Goal: Task Accomplishment & Management: Complete application form

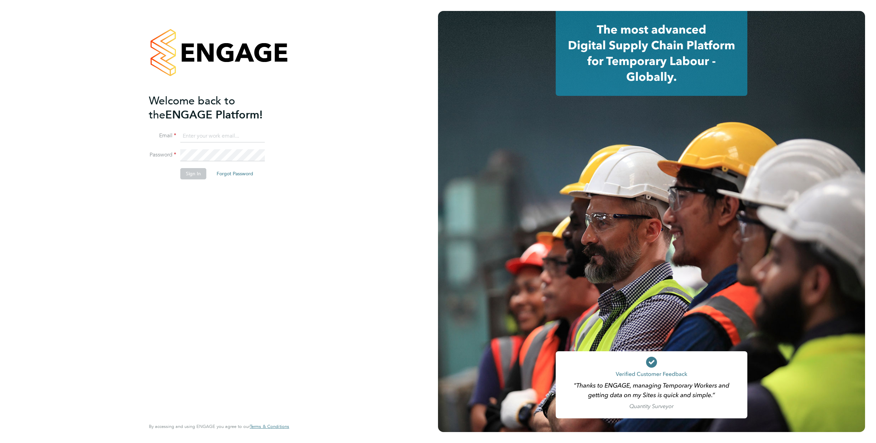
click at [207, 134] on input at bounding box center [222, 136] width 85 height 12
type input "support@engagelabs.io"
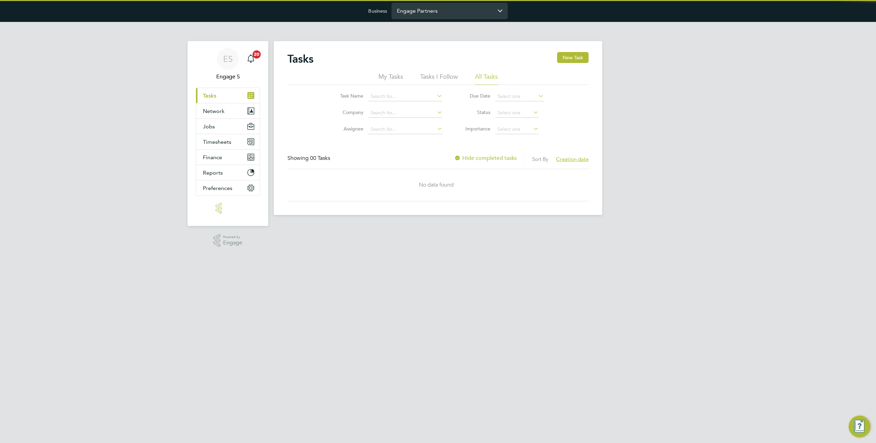
click at [436, 10] on input "Engage Partners" at bounding box center [450, 11] width 116 height 16
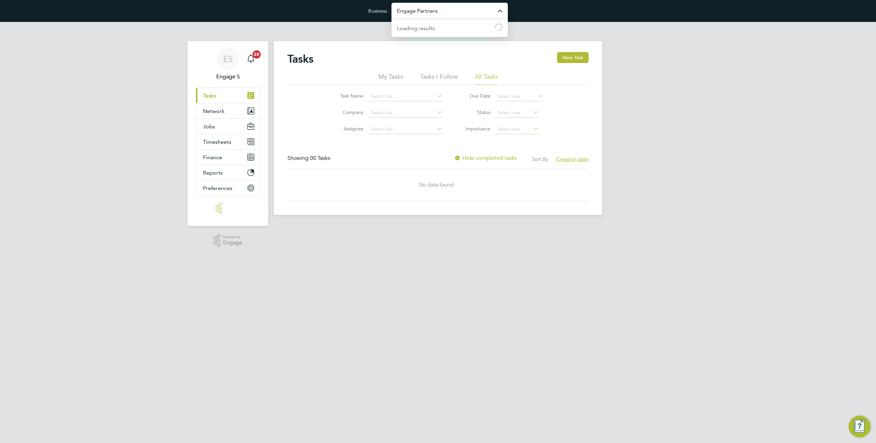
click at [436, 10] on input "Engage Partners" at bounding box center [450, 11] width 116 height 16
click at [442, 49] on span "Morgan Sindall Construction & Infrastructure Ltd" at bounding box center [449, 48] width 105 height 16
type input "Morgan Sindall Construction & Infrastructure Ltd"
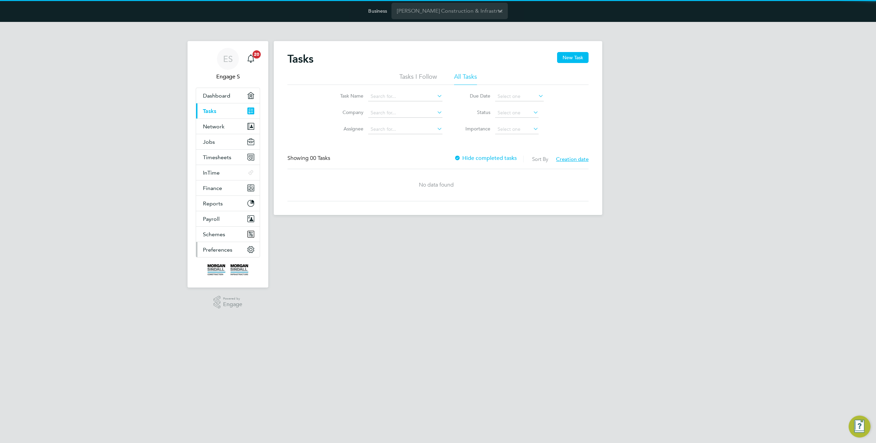
click at [217, 248] on span "Preferences" at bounding box center [217, 250] width 29 height 7
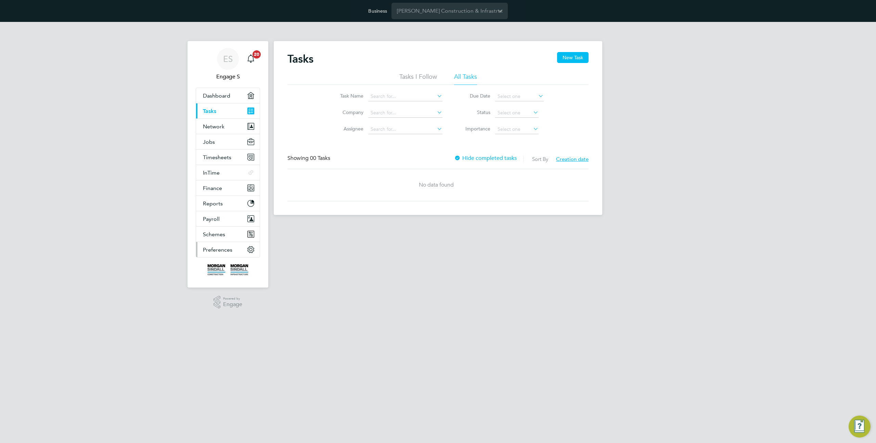
click at [220, 255] on button "Preferences" at bounding box center [228, 249] width 64 height 15
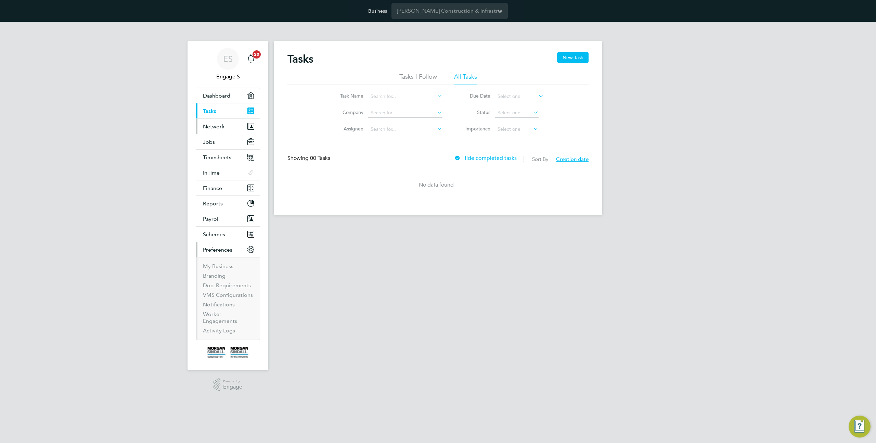
click at [222, 130] on button "Network" at bounding box center [228, 126] width 64 height 15
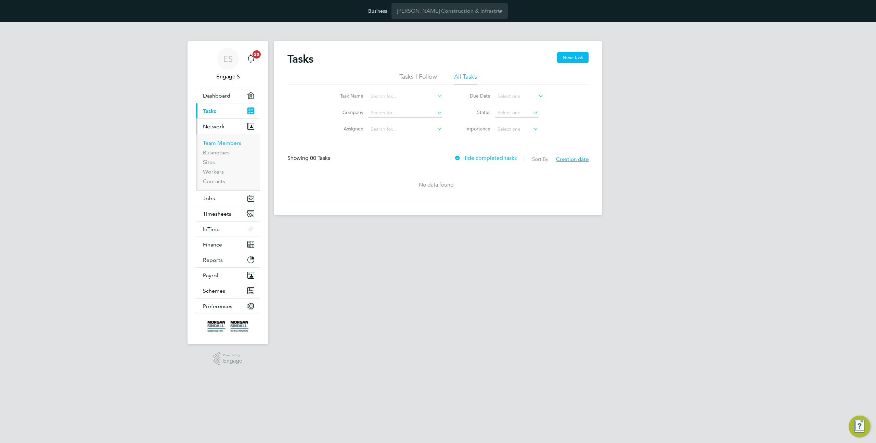
click at [226, 140] on link "Team Members" at bounding box center [222, 143] width 38 height 7
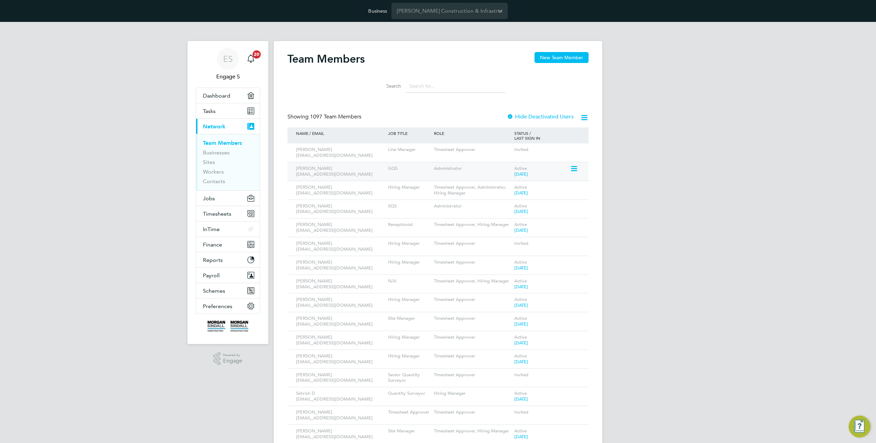
click at [574, 167] on icon at bounding box center [573, 169] width 7 height 8
click at [512, 255] on li "Impersonate" at bounding box center [536, 256] width 83 height 10
click at [217, 308] on span "Preferences" at bounding box center [217, 306] width 29 height 7
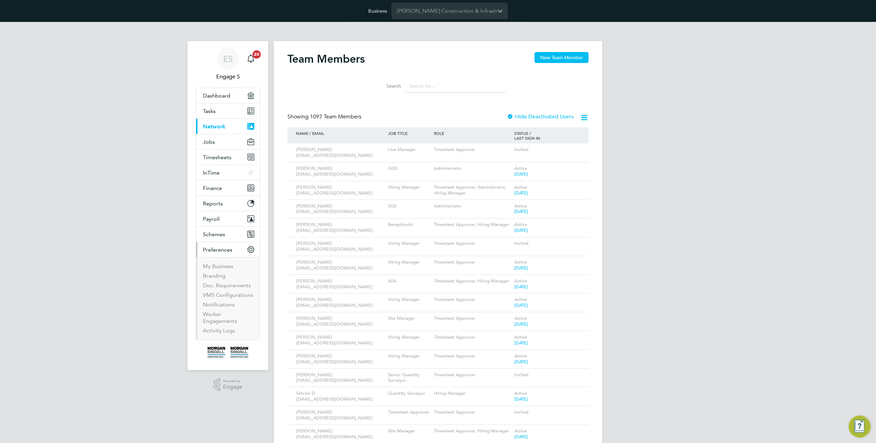
click at [233, 299] on li "VMS Configurations" at bounding box center [228, 297] width 51 height 10
click at [231, 294] on link "VMS Configurations" at bounding box center [228, 295] width 50 height 7
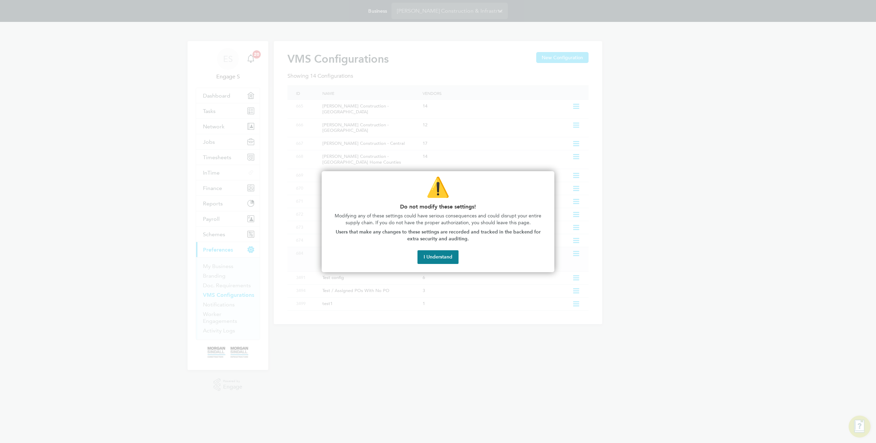
click at [437, 253] on button "I Understand" at bounding box center [438, 257] width 41 height 14
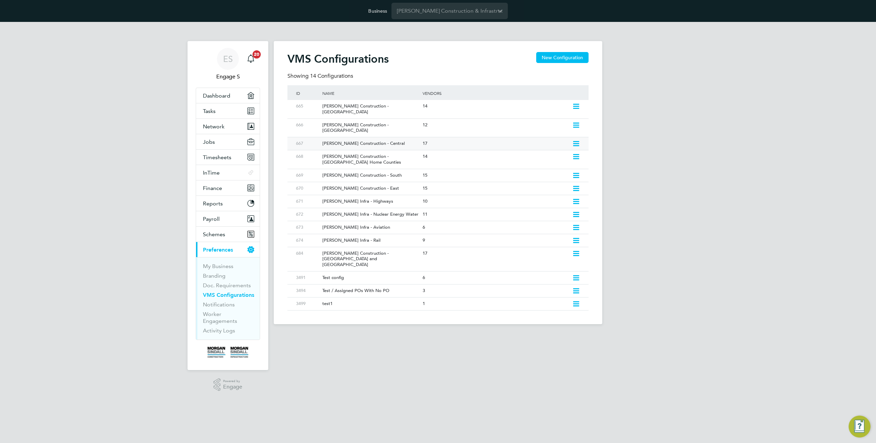
click at [415, 137] on div "[PERSON_NAME] Construction - Central" at bounding box center [368, 143] width 103 height 13
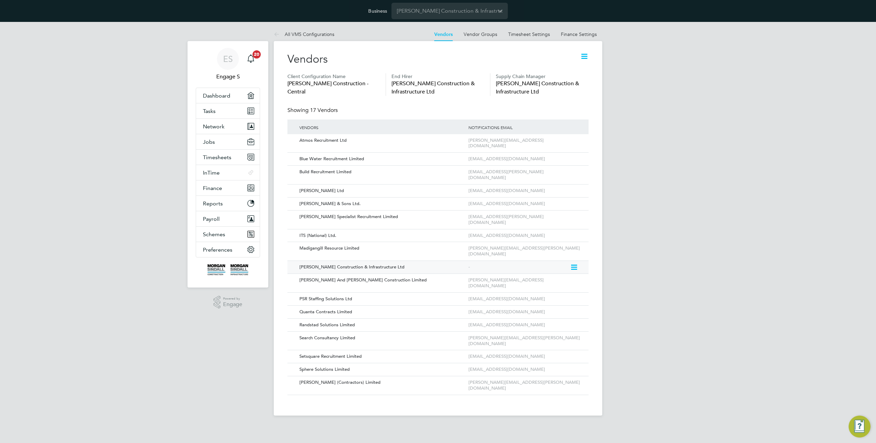
click at [572, 263] on icon at bounding box center [573, 267] width 7 height 8
click at [557, 259] on li "Edit Vendor" at bounding box center [555, 260] width 43 height 10
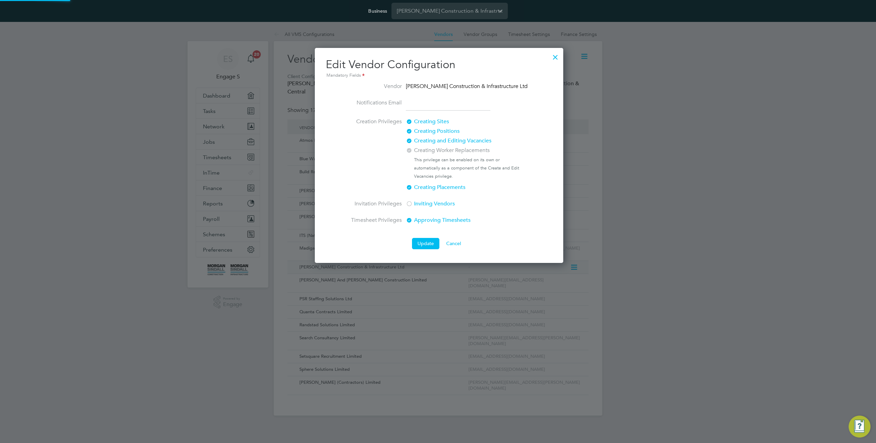
scroll to position [215, 247]
click at [411, 132] on div at bounding box center [409, 131] width 7 height 7
click at [427, 245] on button "Update" at bounding box center [425, 243] width 27 height 11
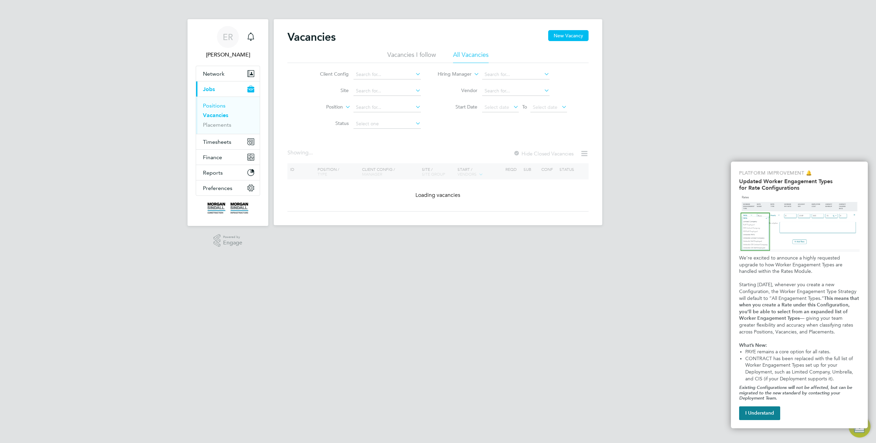
click at [210, 109] on link "Positions" at bounding box center [214, 105] width 23 height 7
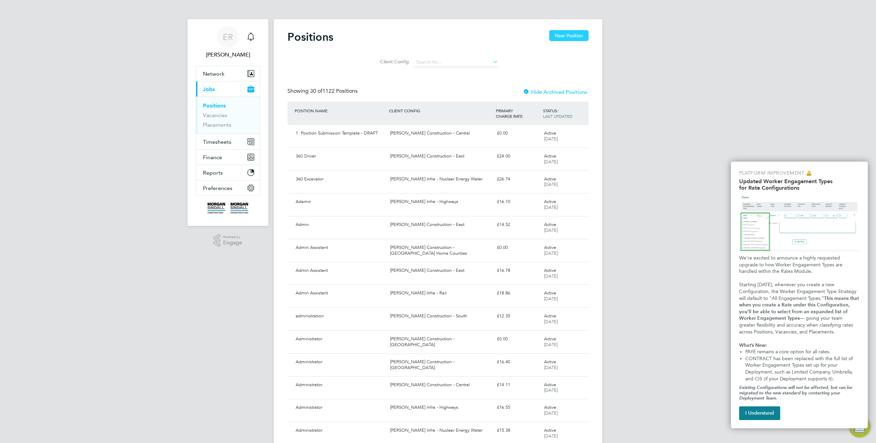
click at [567, 39] on button "New Position" at bounding box center [569, 35] width 39 height 11
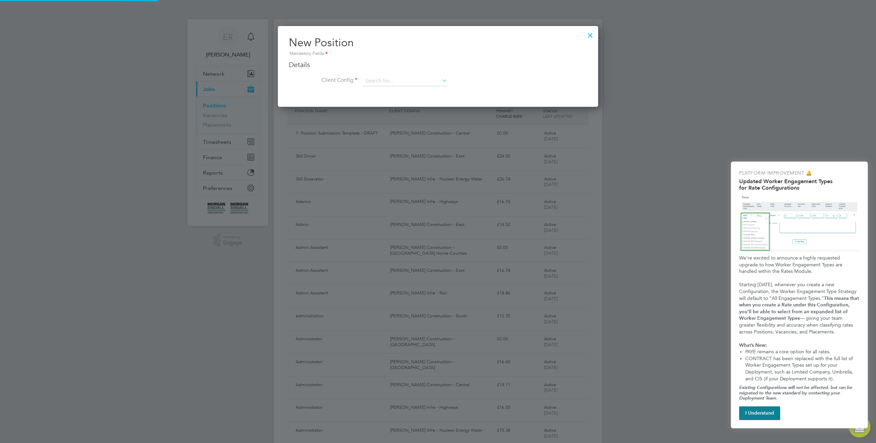
scroll to position [81, 321]
click at [590, 33] on div at bounding box center [590, 33] width 12 height 12
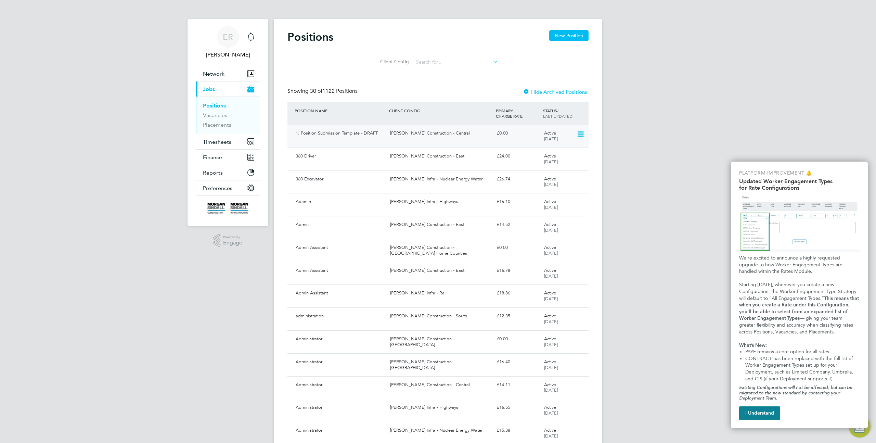
click at [440, 139] on div "[PERSON_NAME] Construction - Central" at bounding box center [441, 133] width 106 height 11
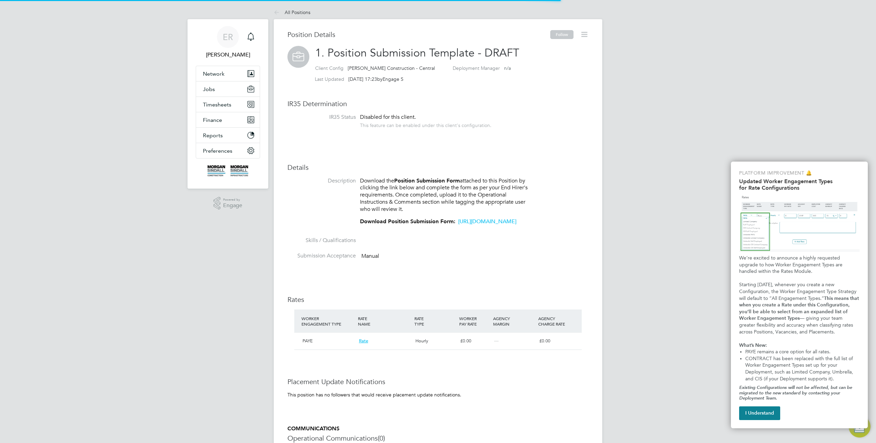
scroll to position [12, 56]
click at [586, 34] on icon at bounding box center [584, 34] width 9 height 9
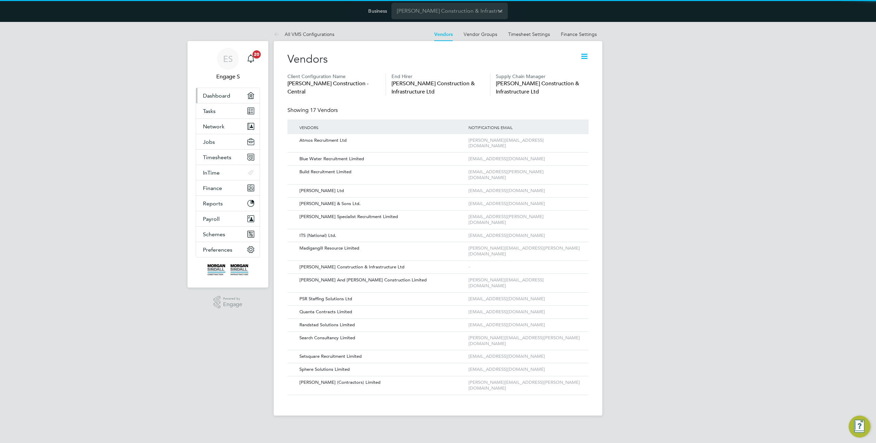
click at [223, 99] on link "Dashboard" at bounding box center [228, 95] width 64 height 15
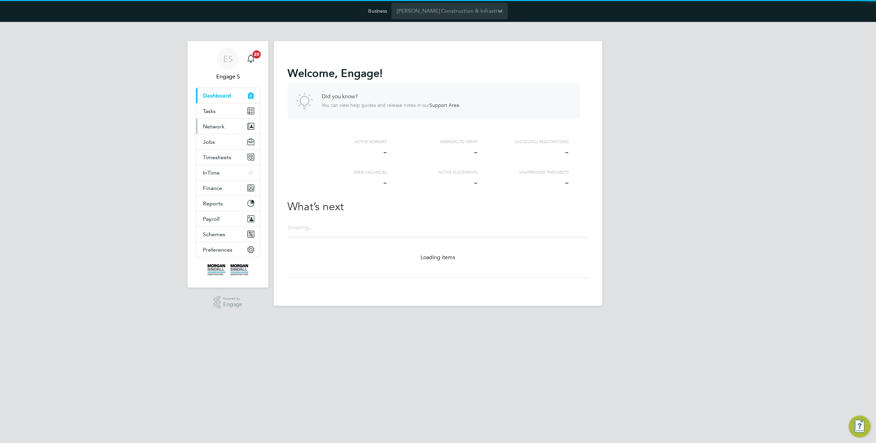
click at [218, 129] on span "Network" at bounding box center [214, 126] width 22 height 7
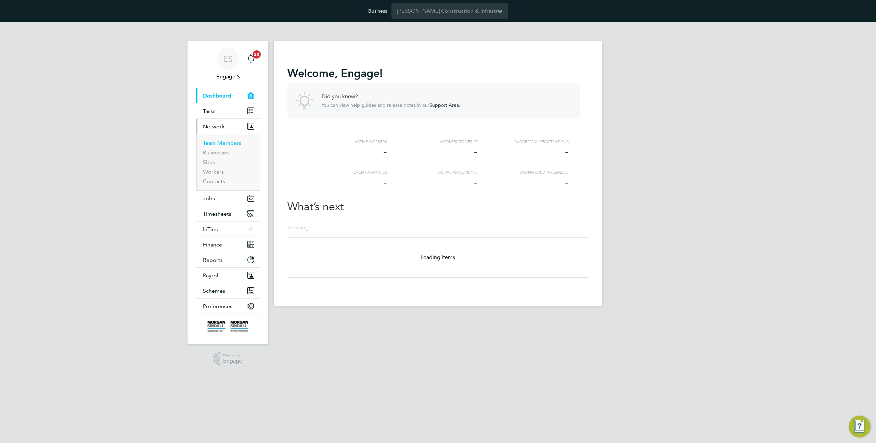
click at [233, 144] on link "Team Members" at bounding box center [222, 143] width 38 height 7
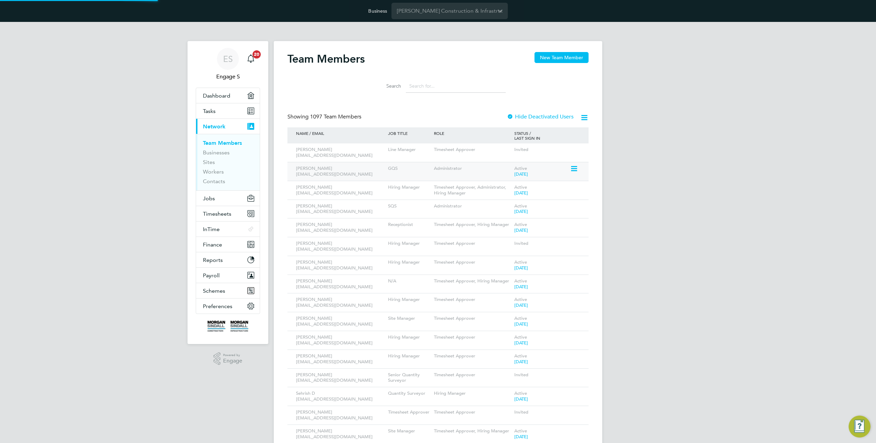
click at [570, 169] on icon at bounding box center [573, 169] width 7 height 8
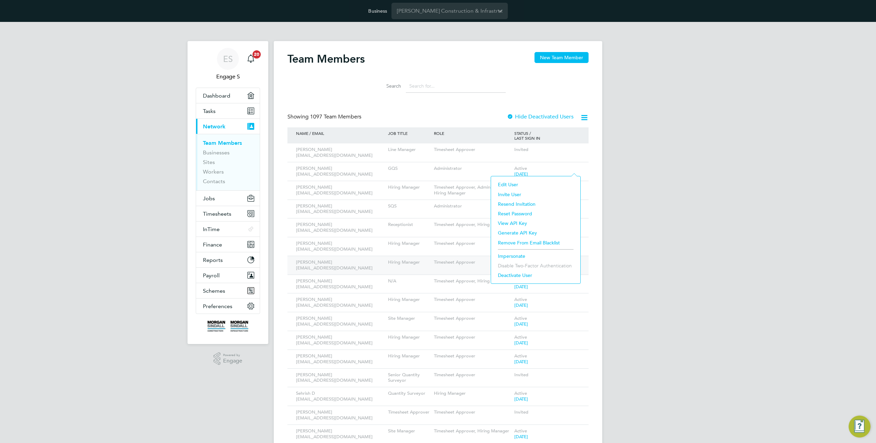
click at [509, 257] on li "Impersonate" at bounding box center [536, 256] width 83 height 10
click at [224, 304] on span "Preferences" at bounding box center [217, 306] width 29 height 7
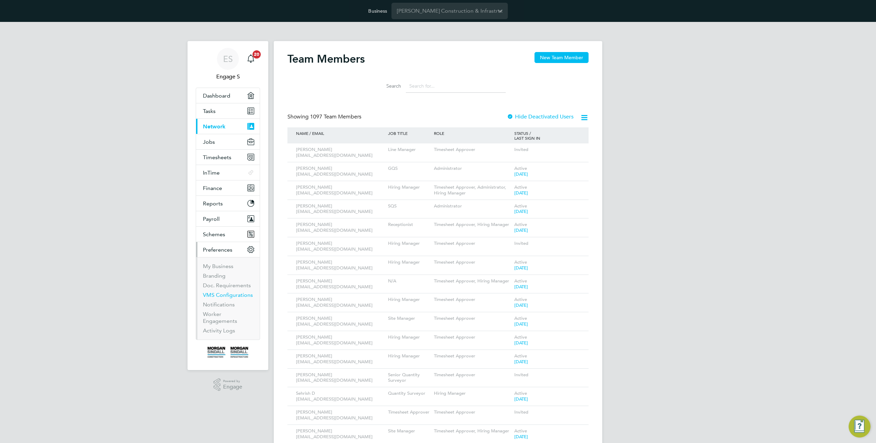
click at [226, 298] on link "VMS Configurations" at bounding box center [228, 295] width 50 height 7
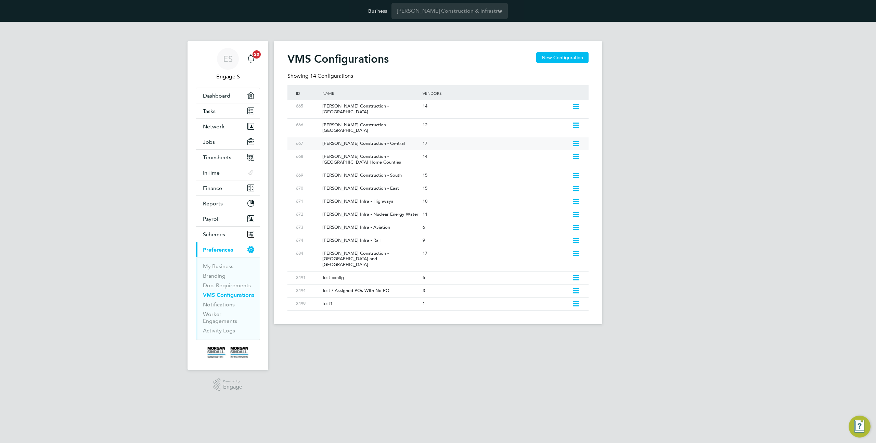
click at [518, 137] on div "17" at bounding box center [496, 143] width 150 height 13
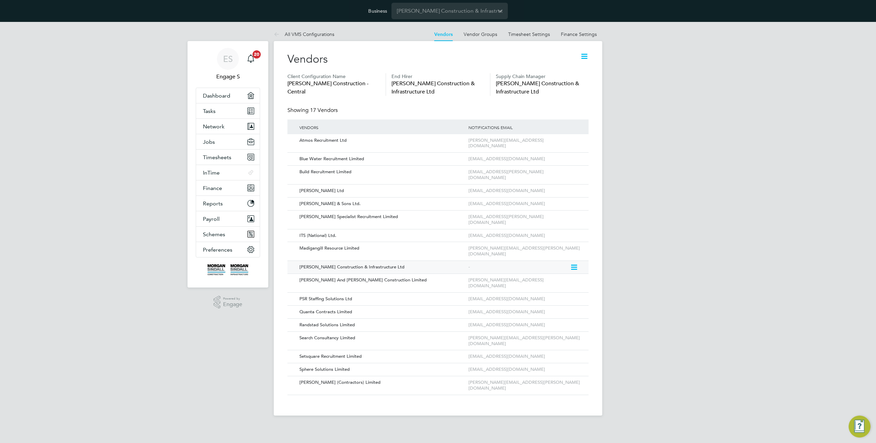
click at [575, 263] on icon at bounding box center [573, 267] width 7 height 8
click at [543, 264] on li "Edit Vendor" at bounding box center [555, 260] width 43 height 10
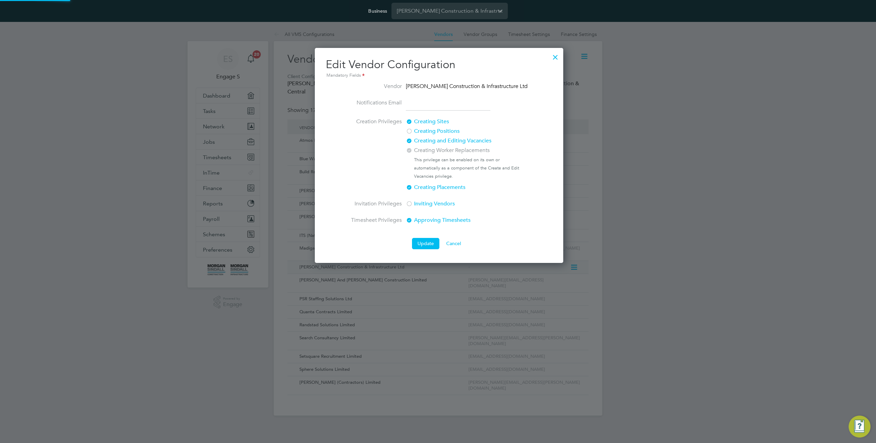
scroll to position [215, 247]
click at [412, 131] on div at bounding box center [409, 131] width 7 height 7
click at [429, 242] on button "Update" at bounding box center [425, 243] width 27 height 11
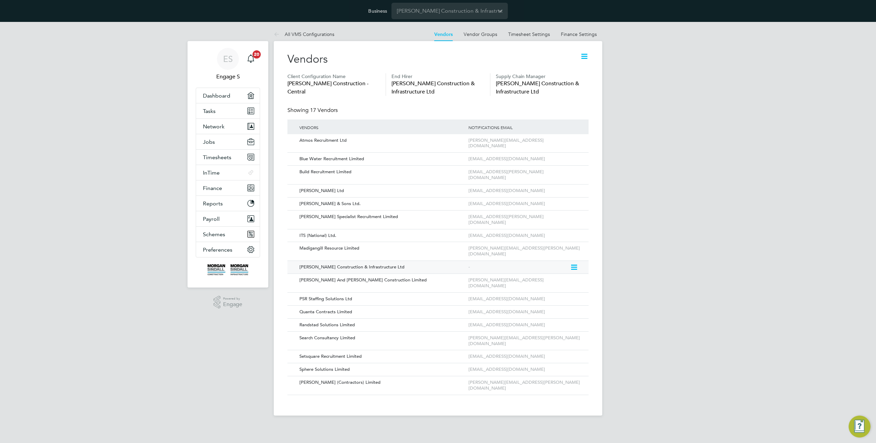
click at [573, 263] on icon at bounding box center [573, 267] width 7 height 8
click at [548, 260] on li "Edit Vendor" at bounding box center [555, 260] width 43 height 10
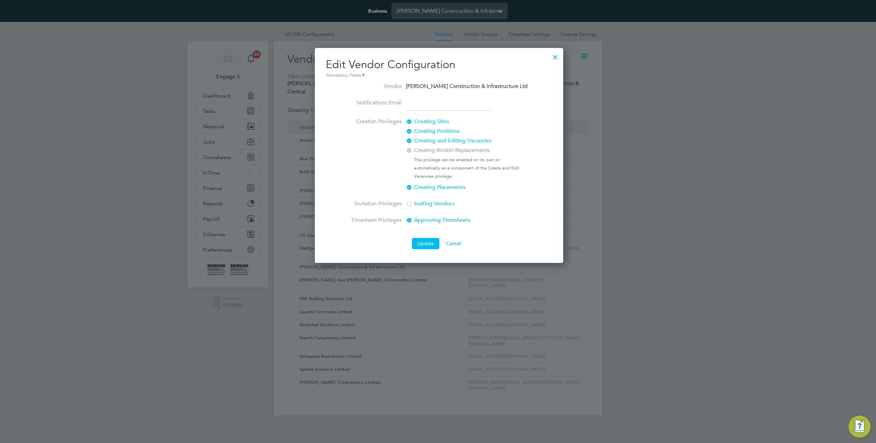
click at [411, 131] on div at bounding box center [409, 131] width 7 height 7
click at [553, 59] on div at bounding box center [556, 55] width 12 height 12
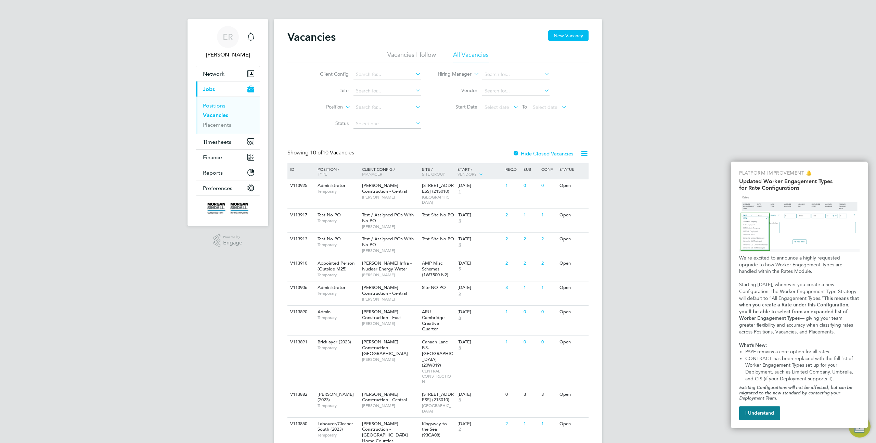
click at [214, 105] on link "Positions" at bounding box center [214, 105] width 23 height 7
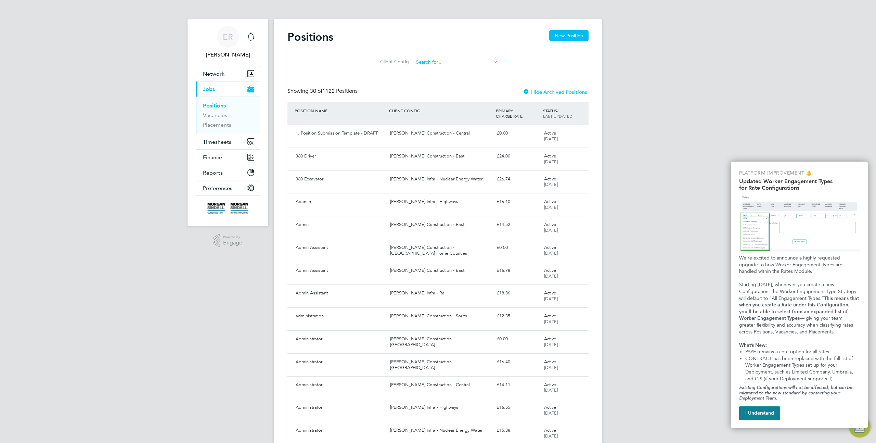
click at [430, 62] on input at bounding box center [456, 63] width 85 height 10
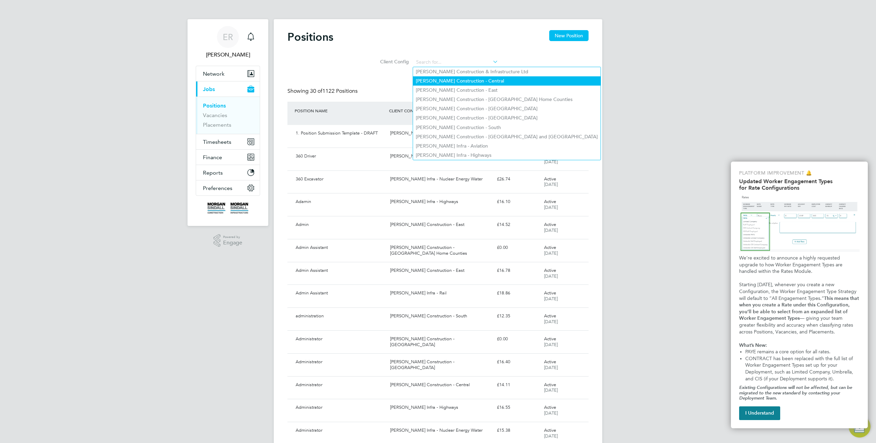
click at [454, 79] on li "[PERSON_NAME] Construction - Central" at bounding box center [507, 80] width 188 height 9
type input "[PERSON_NAME] Construction - Central"
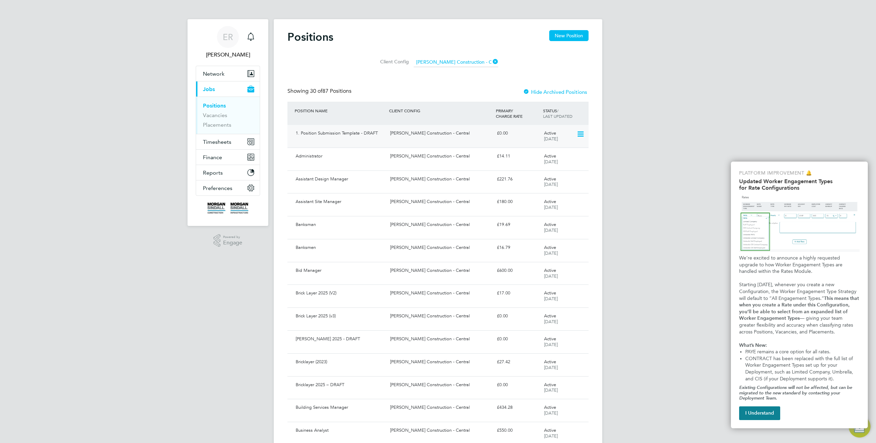
click at [581, 133] on icon at bounding box center [580, 134] width 7 height 8
click at [465, 137] on div "[PERSON_NAME] Construction - Central" at bounding box center [441, 133] width 106 height 11
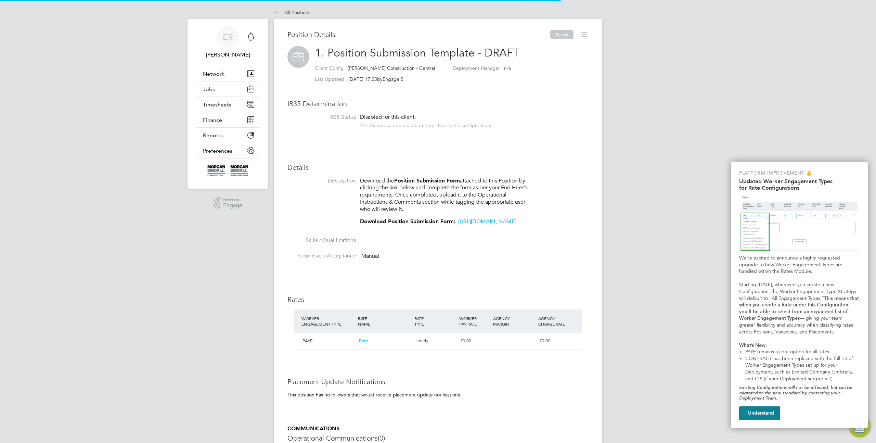
scroll to position [12, 56]
click at [586, 36] on icon at bounding box center [584, 34] width 9 height 9
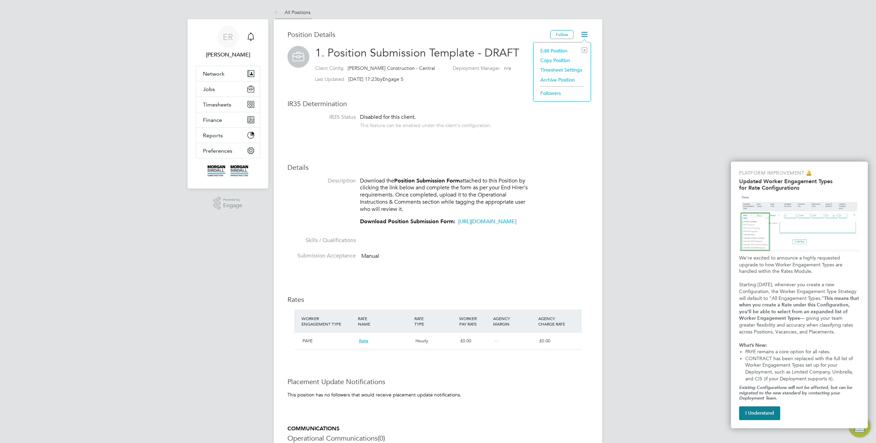
click at [274, 13] on icon at bounding box center [278, 13] width 9 height 9
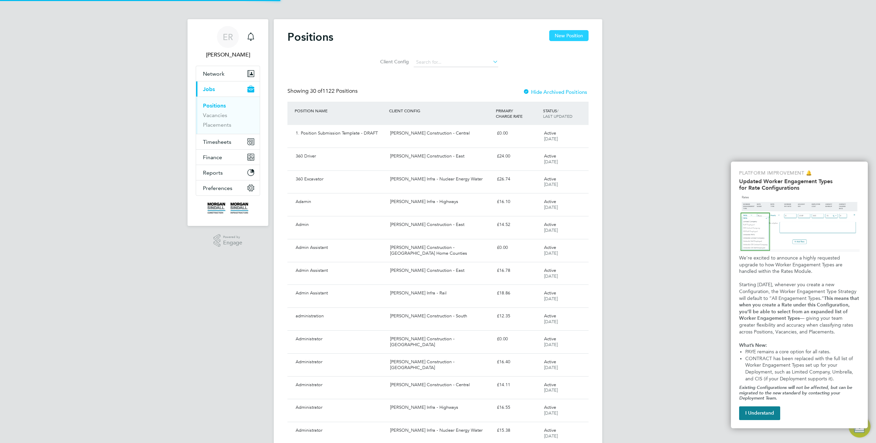
click at [559, 37] on button "New Position" at bounding box center [569, 35] width 39 height 11
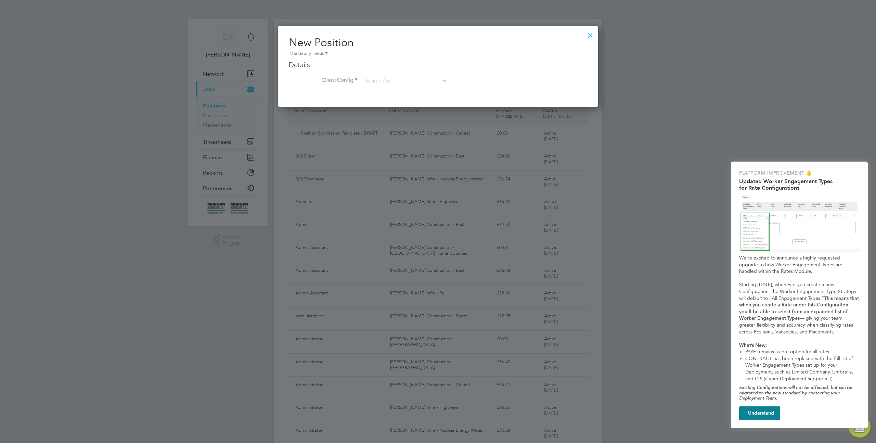
scroll to position [81, 321]
click at [413, 78] on input at bounding box center [405, 81] width 85 height 10
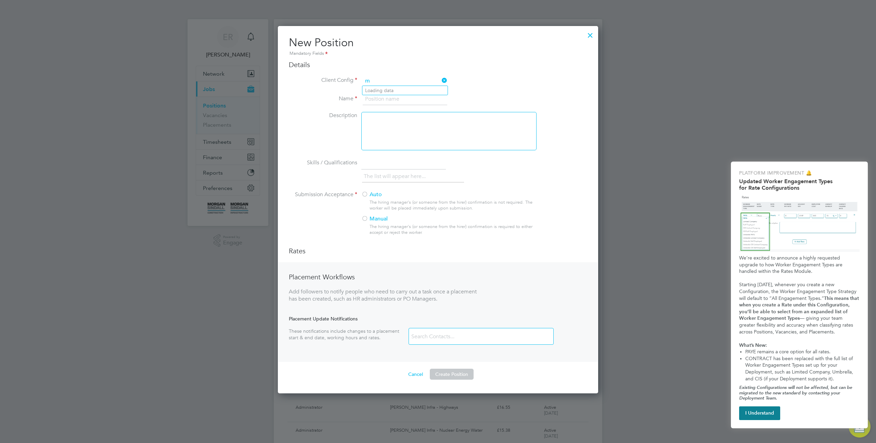
scroll to position [368, 321]
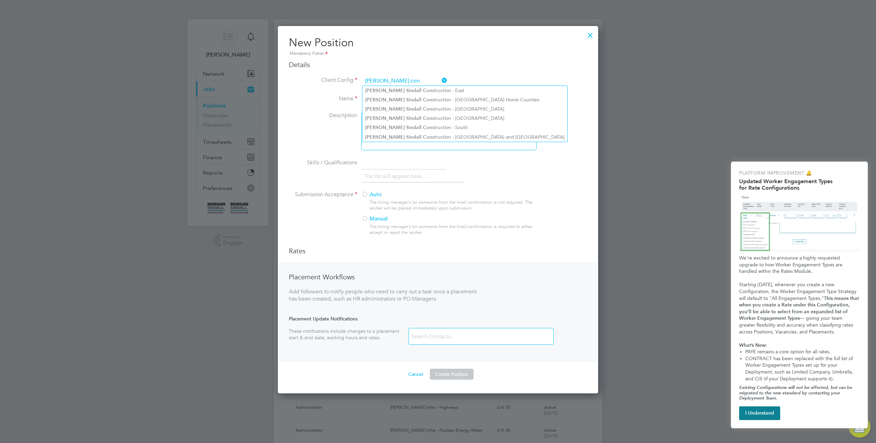
type input "morgan sindall con"
click at [592, 33] on div at bounding box center [590, 33] width 12 height 12
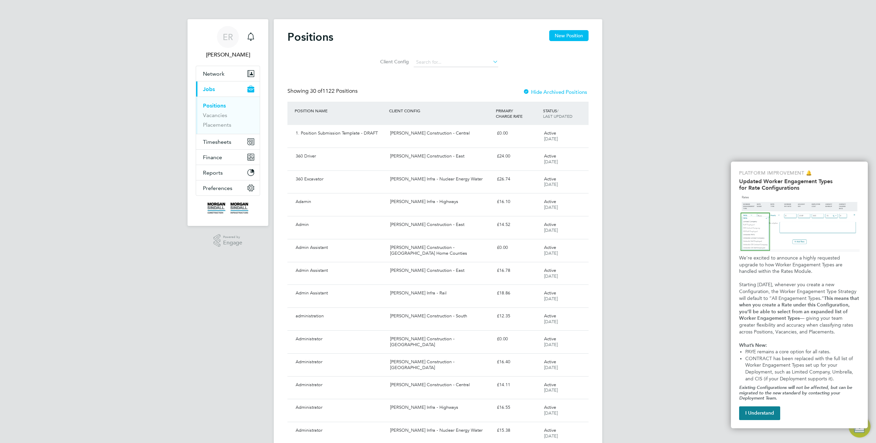
scroll to position [0, 0]
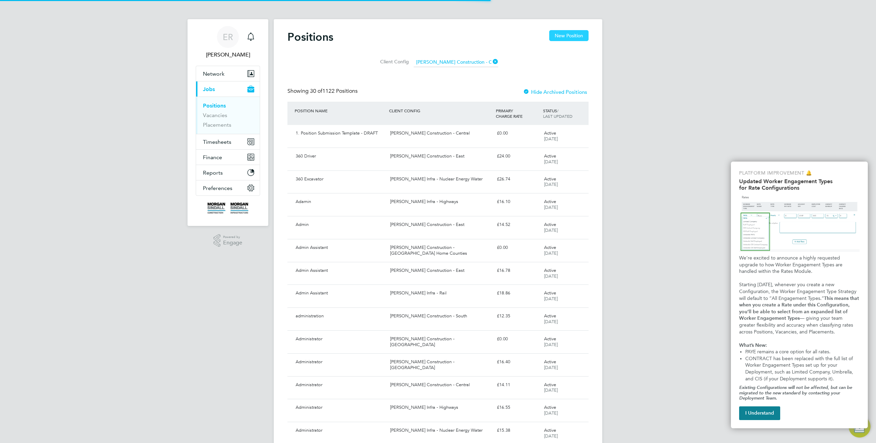
click at [572, 39] on button "New Position" at bounding box center [569, 35] width 39 height 11
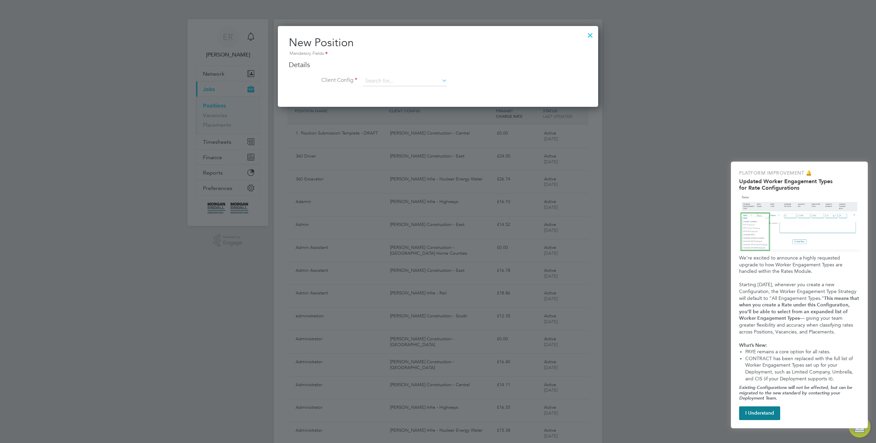
scroll to position [81, 321]
click at [403, 81] on input at bounding box center [405, 81] width 85 height 10
click at [592, 36] on div at bounding box center [590, 33] width 12 height 12
